Goal: Transaction & Acquisition: Subscribe to service/newsletter

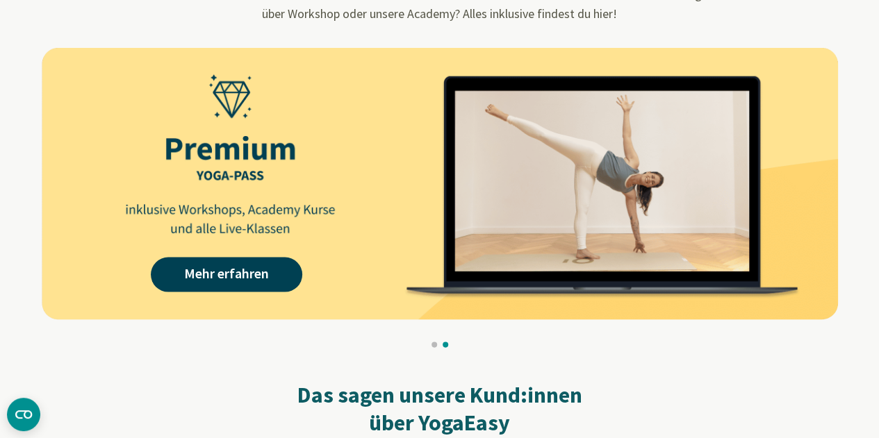
scroll to position [1320, 0]
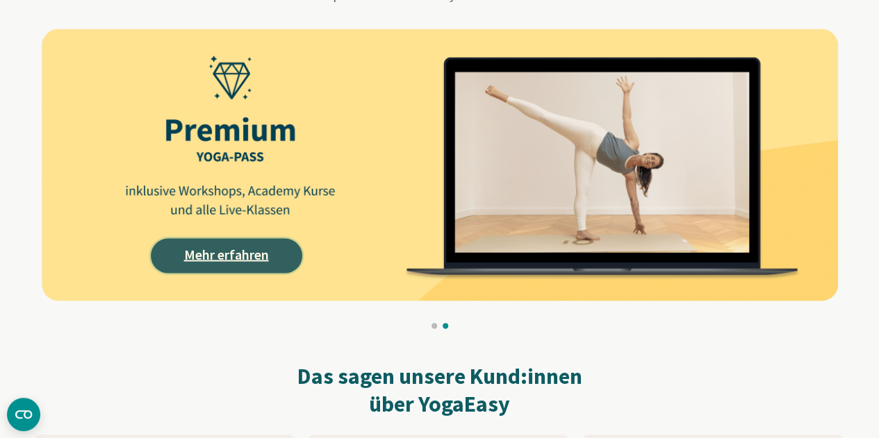
click at [273, 248] on link "Mehr erfahren" at bounding box center [226, 256] width 151 height 35
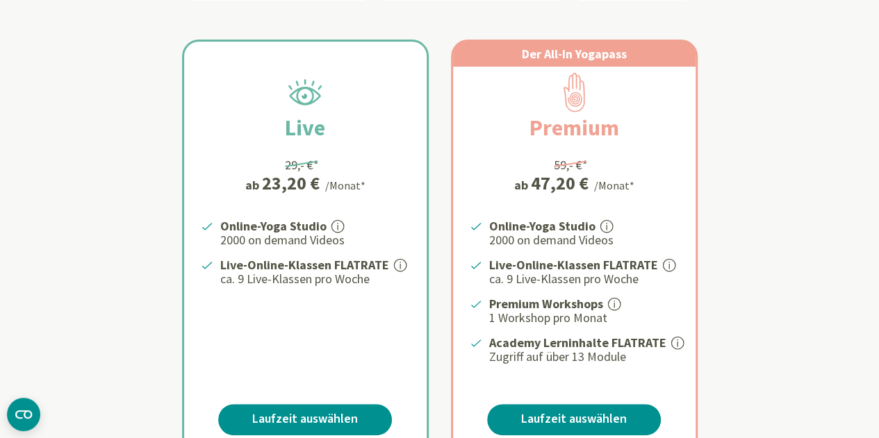
scroll to position [278, 0]
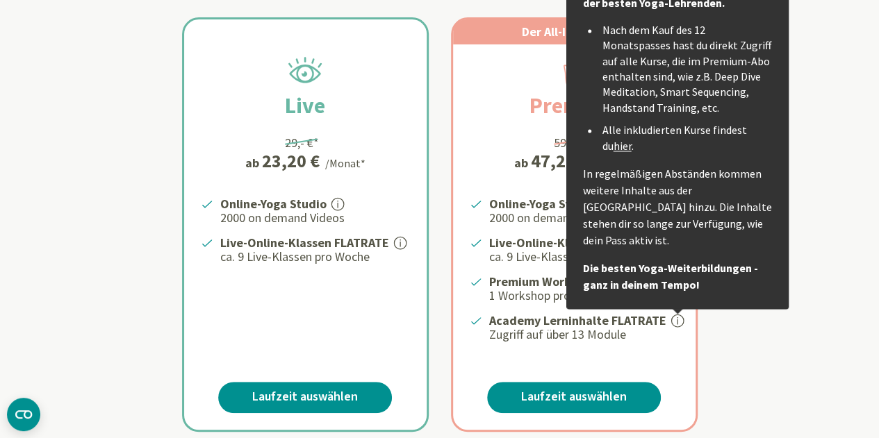
click at [671, 323] on icon at bounding box center [677, 321] width 13 height 13
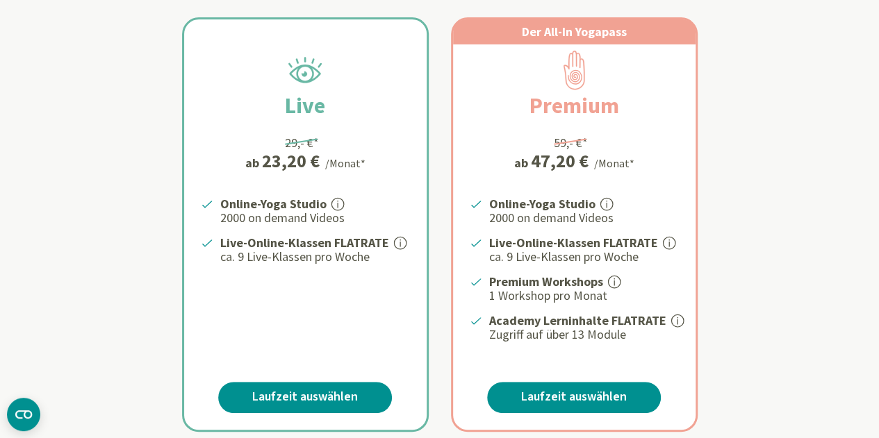
click at [674, 318] on icon at bounding box center [677, 321] width 13 height 13
click at [677, 322] on icon at bounding box center [677, 322] width 1 height 8
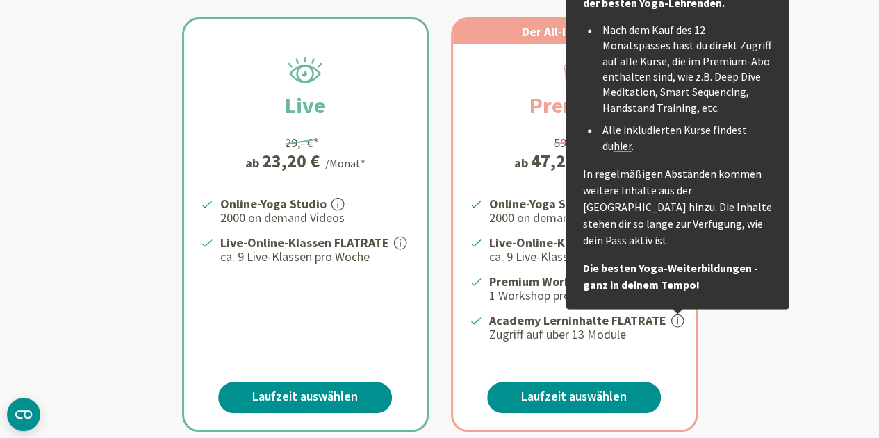
click at [614, 144] on link "hier" at bounding box center [623, 146] width 18 height 14
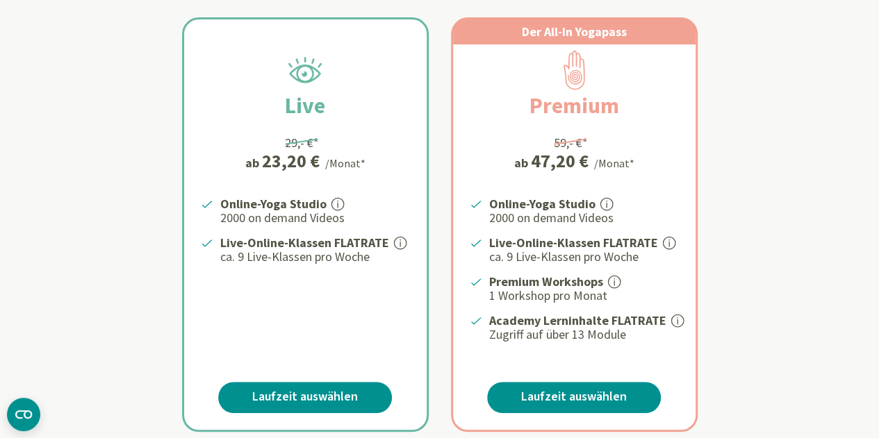
click at [554, 405] on link "Laufzeit auswählen" at bounding box center [574, 397] width 174 height 31
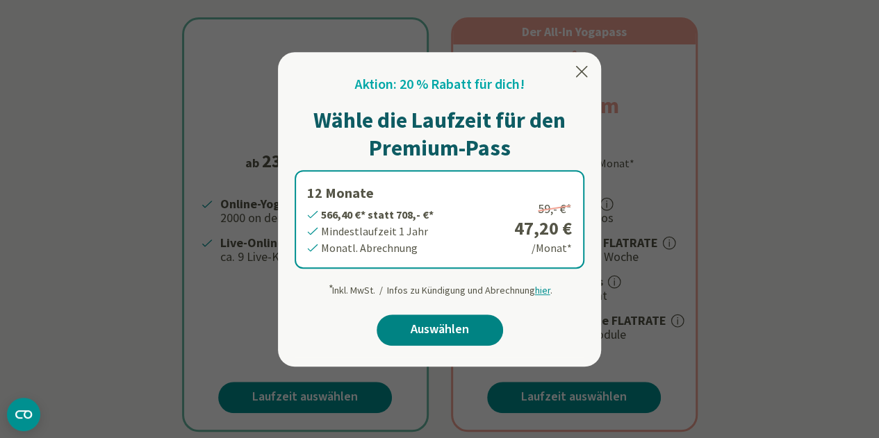
click at [473, 323] on link "Auswählen" at bounding box center [440, 330] width 126 height 31
